Goal: Check status: Check status

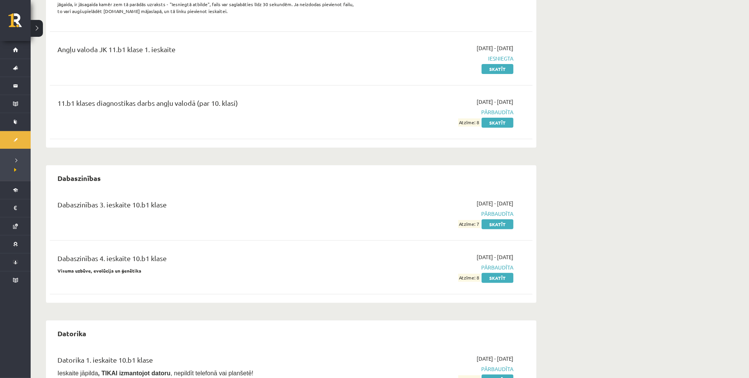
scroll to position [246, 0]
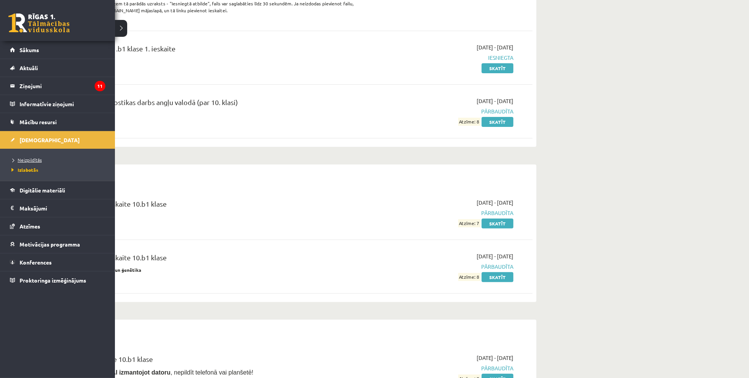
click at [22, 161] on span "Neizpildītās" at bounding box center [26, 160] width 32 height 6
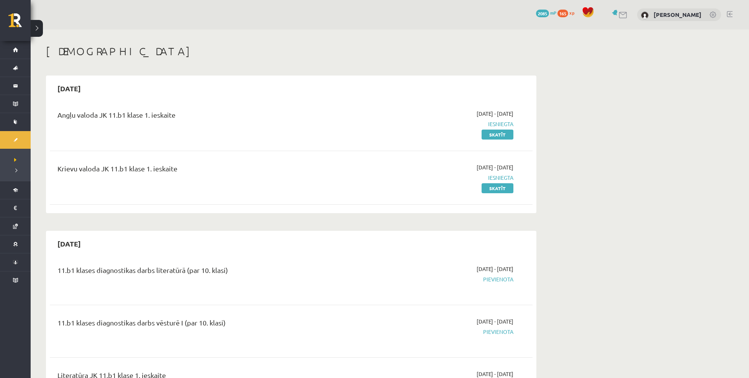
scroll to position [246, 0]
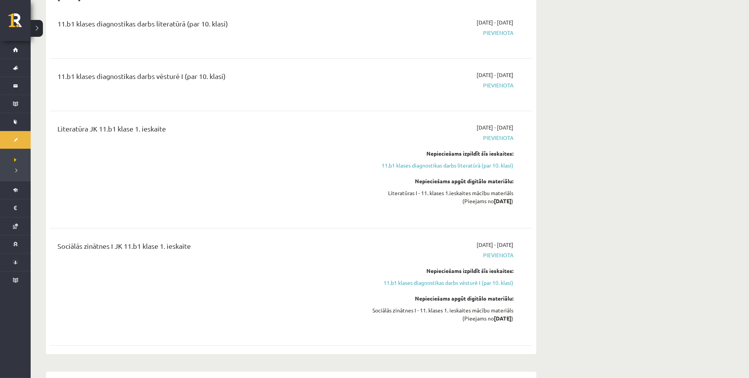
click at [224, 77] on div "11.b1 klases diagnostikas darbs vēsturē I (par 10. klasi)" at bounding box center [207, 78] width 300 height 14
